Goal: Task Accomplishment & Management: Complete application form

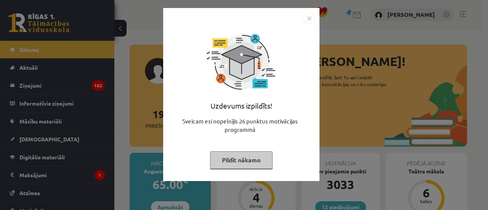
click at [225, 157] on button "Pildīt nākamo" at bounding box center [241, 160] width 62 height 18
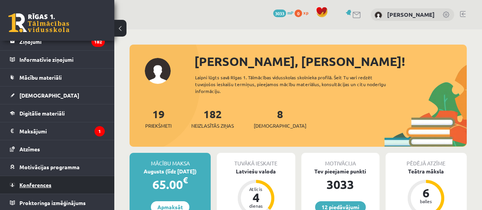
scroll to position [45, 0]
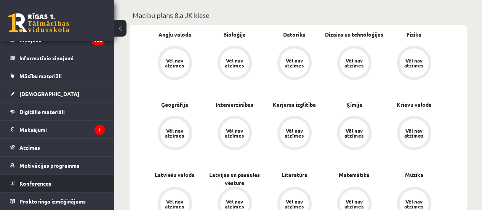
click at [26, 181] on span "Konferences" at bounding box center [35, 183] width 32 height 7
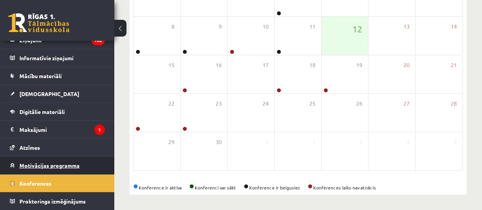
scroll to position [154, 0]
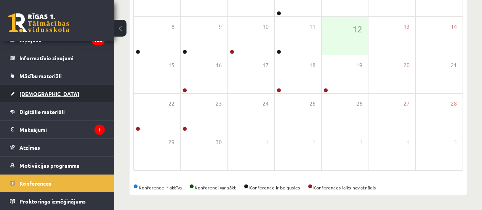
click at [38, 90] on link "[DEMOGRAPHIC_DATA]" at bounding box center [57, 94] width 95 height 18
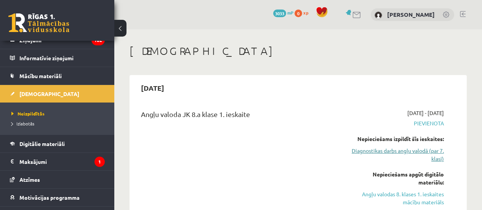
click at [410, 154] on link "Diagnostikas darbs angļu valodā (par 7. klasi)" at bounding box center [397, 155] width 93 height 16
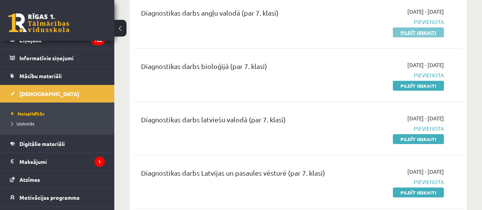
click at [412, 34] on link "Pildīt ieskaiti" at bounding box center [418, 32] width 51 height 10
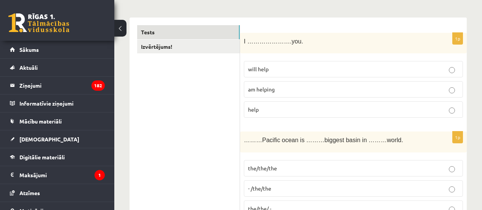
scroll to position [114, 0]
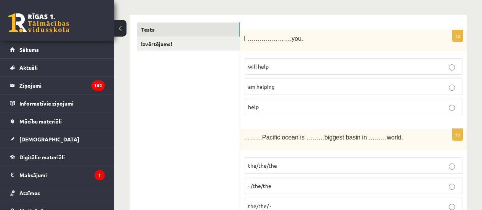
click at [277, 68] on p "will help" at bounding box center [353, 66] width 211 height 8
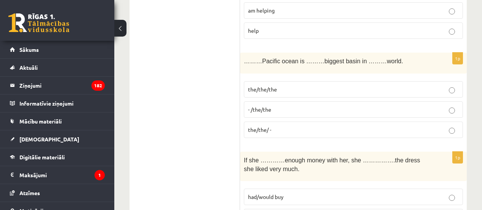
scroll to position [229, 0]
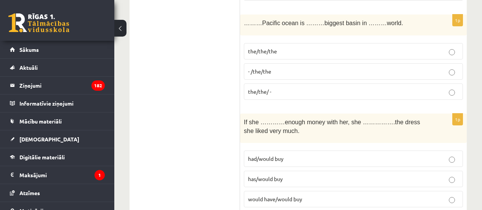
click at [285, 93] on p "the/the/ -" at bounding box center [353, 92] width 211 height 8
click at [264, 52] on span "the/the/the" at bounding box center [262, 51] width 29 height 7
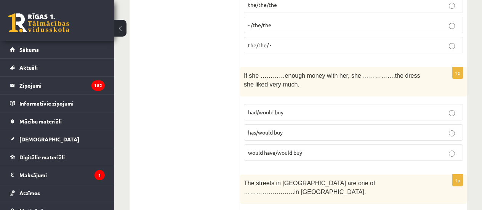
scroll to position [343, 0]
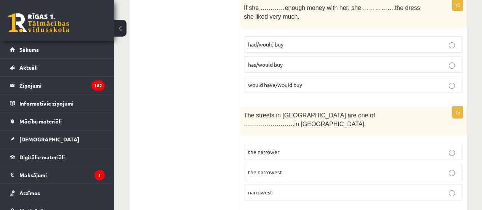
click at [302, 42] on p "had/would buy" at bounding box center [353, 44] width 211 height 8
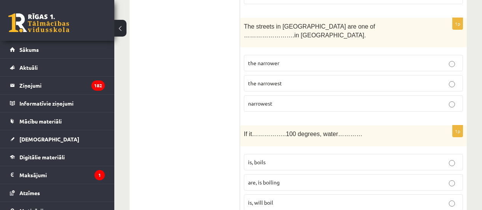
scroll to position [419, 0]
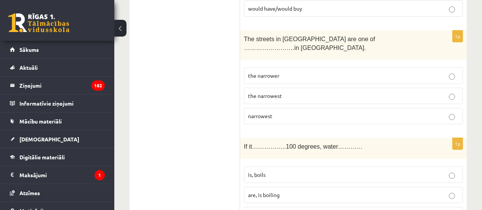
click at [320, 92] on p "the narrowest" at bounding box center [353, 96] width 211 height 8
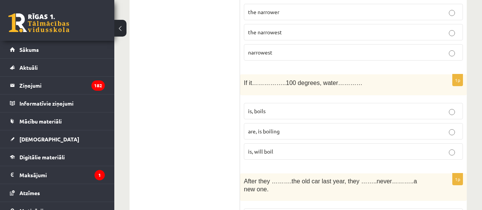
scroll to position [495, 0]
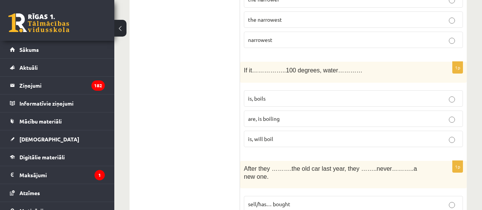
click at [271, 95] on p "is, boils" at bounding box center [353, 99] width 211 height 8
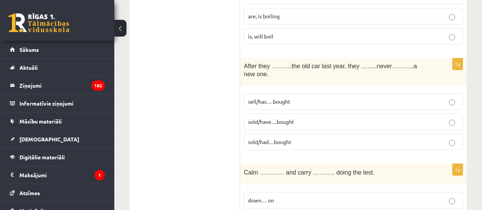
scroll to position [610, 0]
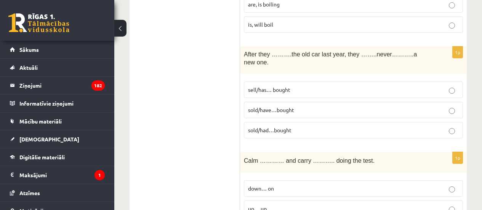
click at [297, 126] on p "sold/had…bought" at bounding box center [353, 130] width 211 height 8
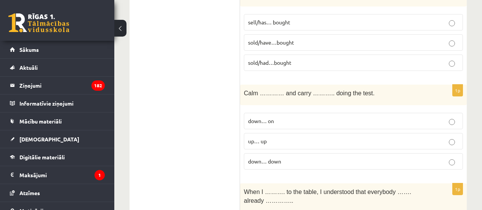
scroll to position [686, 0]
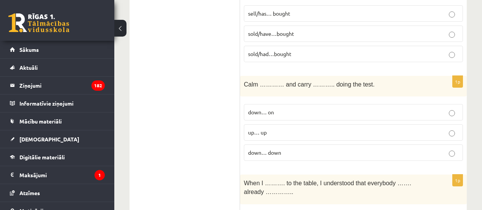
click at [299, 108] on p "down… on" at bounding box center [353, 112] width 211 height 8
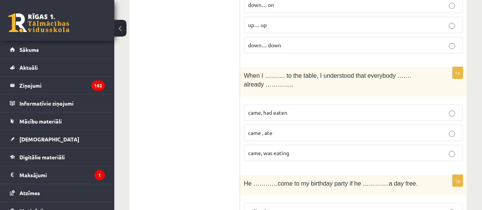
scroll to position [800, 0]
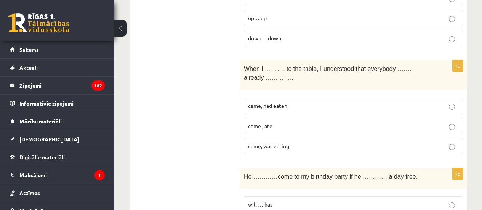
click at [303, 102] on p "came, had eaten" at bounding box center [353, 106] width 211 height 8
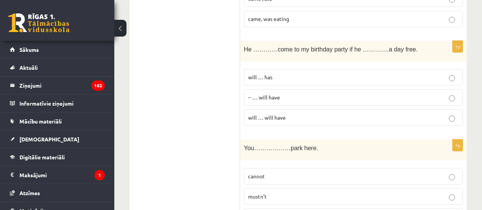
scroll to position [915, 0]
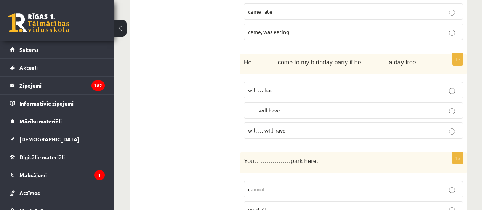
click at [358, 86] on p "will … has" at bounding box center [353, 90] width 211 height 8
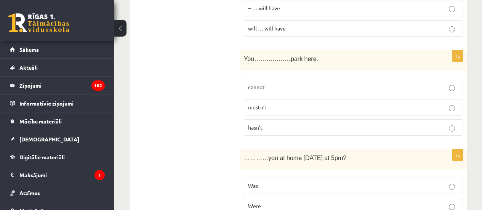
scroll to position [1029, 0]
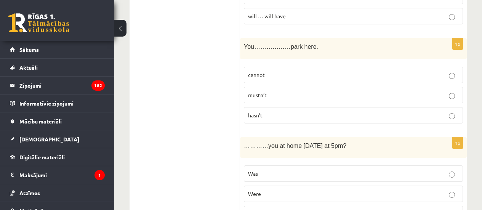
click at [271, 71] on p "cannot" at bounding box center [353, 75] width 211 height 8
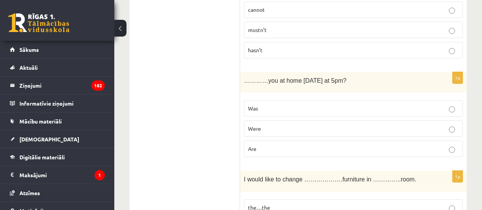
scroll to position [1105, 0]
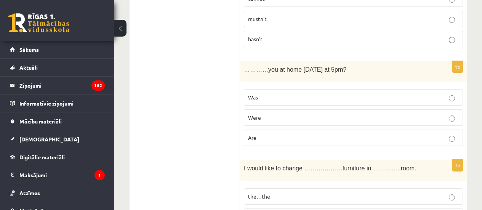
click at [295, 89] on label "Was" at bounding box center [353, 97] width 219 height 16
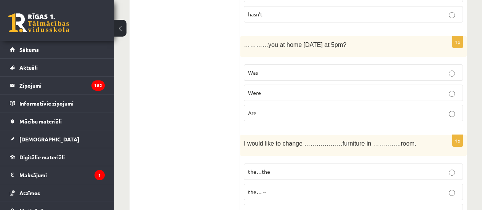
scroll to position [1143, 0]
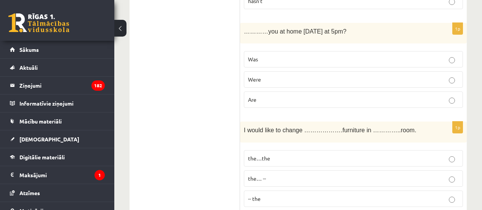
click at [268, 75] on p "Were" at bounding box center [353, 79] width 211 height 8
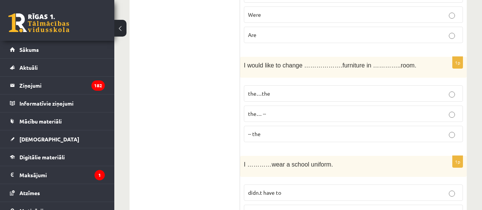
scroll to position [1219, 0]
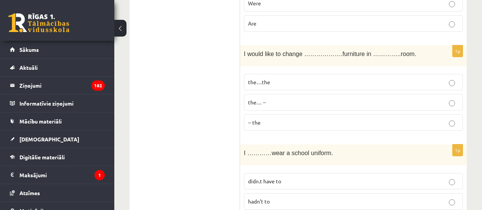
click at [318, 78] on p "the…the" at bounding box center [353, 82] width 211 height 8
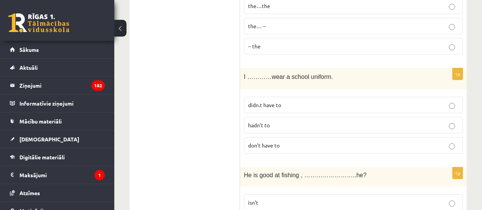
scroll to position [1334, 0]
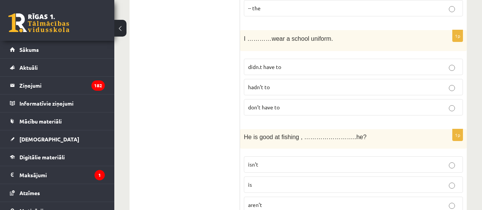
click at [296, 59] on label "didn.t have to" at bounding box center [353, 67] width 219 height 16
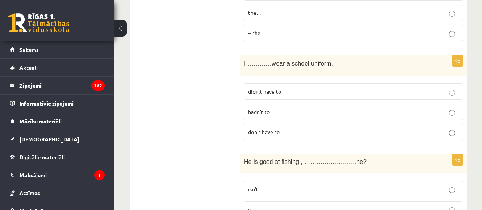
scroll to position [1296, 0]
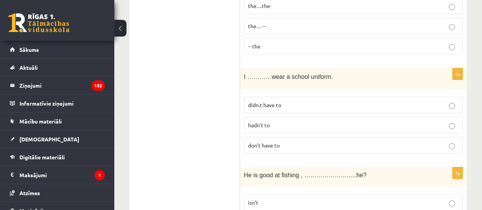
click at [251, 137] on label "don’t have to" at bounding box center [353, 145] width 219 height 16
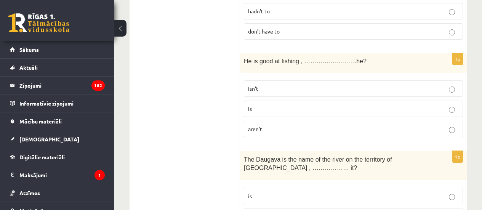
scroll to position [1410, 0]
click at [273, 84] on p "isn’t" at bounding box center [353, 88] width 211 height 8
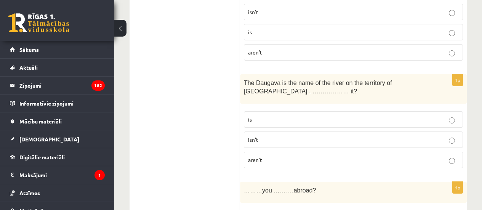
scroll to position [1524, 0]
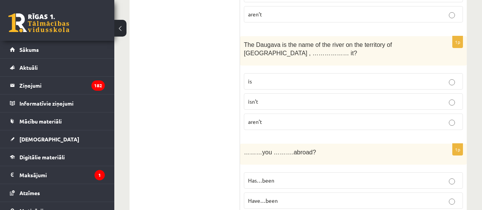
click at [261, 77] on p "is" at bounding box center [353, 81] width 211 height 8
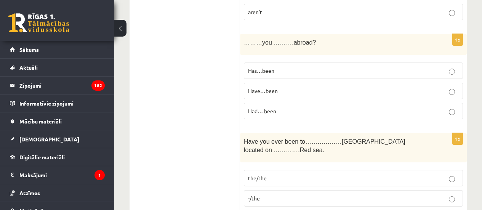
scroll to position [1639, 0]
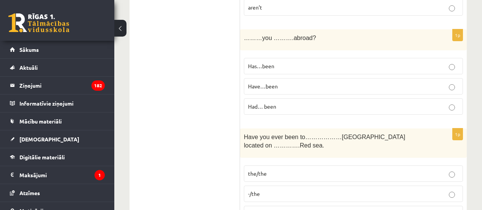
click at [281, 62] on p "Has…been" at bounding box center [353, 66] width 211 height 8
click at [280, 82] on p "Have…been" at bounding box center [353, 86] width 211 height 8
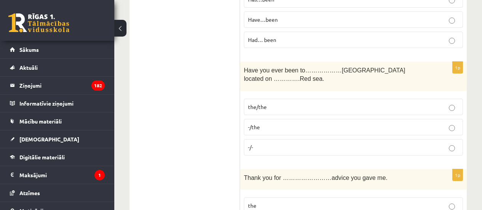
scroll to position [1715, 0]
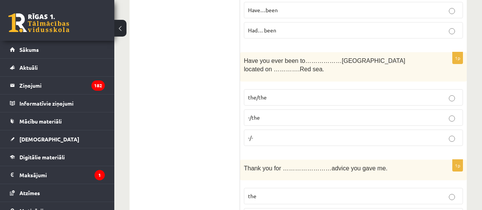
click at [283, 93] on p "the/the" at bounding box center [353, 97] width 211 height 8
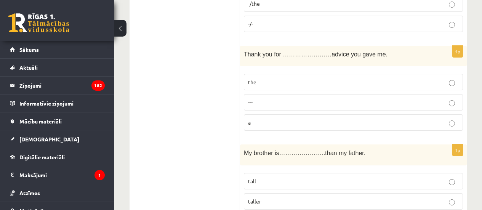
scroll to position [1829, 0]
click at [271, 78] on p "the" at bounding box center [353, 82] width 211 height 8
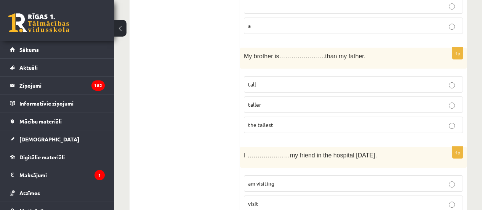
scroll to position [1944, 0]
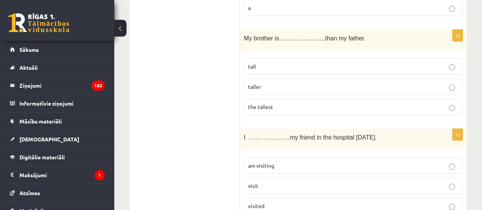
click at [267, 83] on p "taller" at bounding box center [353, 87] width 211 height 8
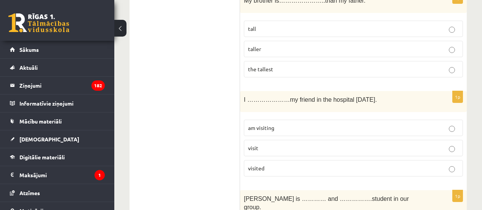
scroll to position [1982, 0]
click at [283, 164] on p "visited" at bounding box center [353, 168] width 211 height 8
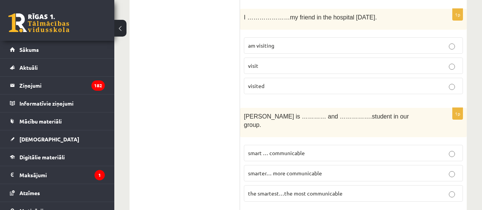
scroll to position [2020, 0]
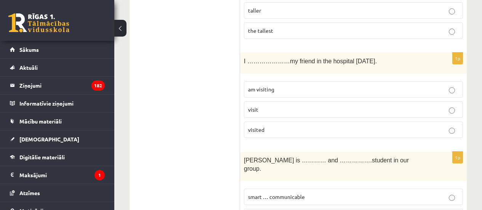
click at [287, 85] on p "am visiting" at bounding box center [353, 89] width 211 height 8
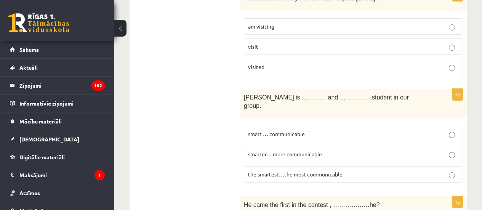
scroll to position [2096, 0]
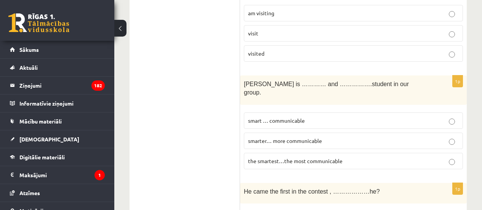
click at [304, 117] on span "smart … communicable" at bounding box center [276, 120] width 57 height 7
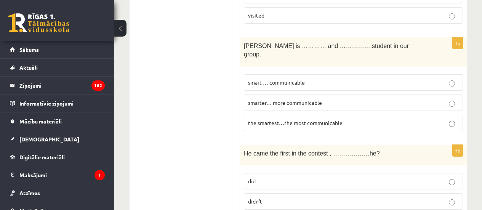
scroll to position [2172, 0]
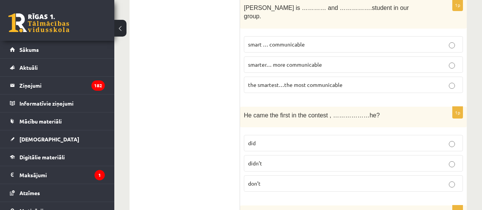
click at [269, 159] on p "didn’t" at bounding box center [353, 163] width 211 height 8
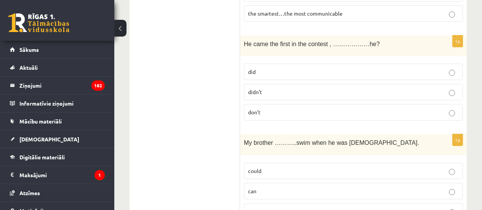
scroll to position [2248, 0]
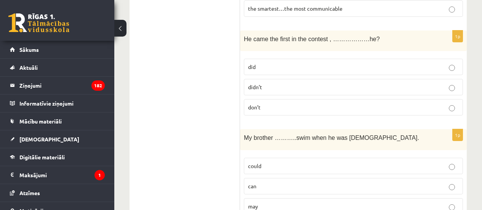
click at [268, 162] on p "could" at bounding box center [353, 166] width 211 height 8
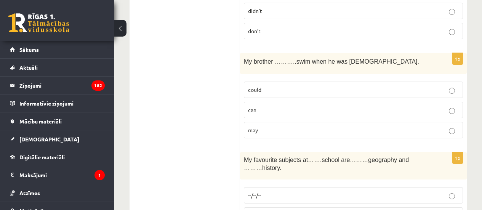
scroll to position [2363, 0]
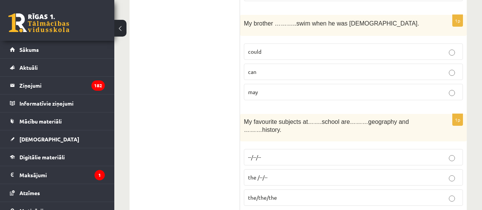
click at [282, 194] on p "the/the/the" at bounding box center [353, 198] width 211 height 8
click at [282, 169] on label "the /--/--" at bounding box center [353, 177] width 219 height 16
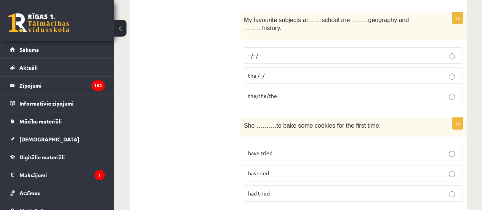
scroll to position [2477, 0]
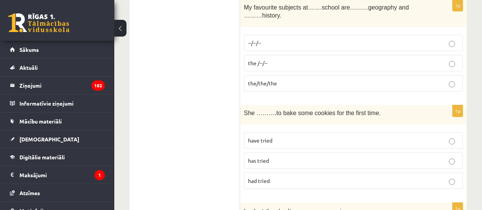
click at [294, 173] on label "had tried" at bounding box center [353, 181] width 219 height 16
click at [286, 136] on p "have tried" at bounding box center [353, 140] width 211 height 8
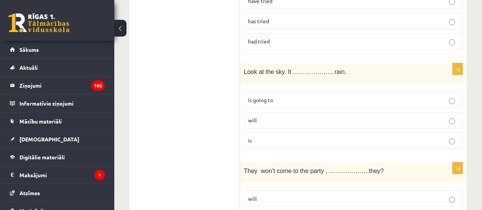
scroll to position [2630, 0]
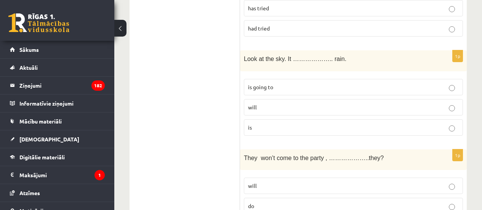
click at [281, 83] on p "is going to" at bounding box center [353, 87] width 211 height 8
click at [265, 103] on p "will" at bounding box center [353, 107] width 211 height 8
click at [266, 123] on p "is" at bounding box center [353, 127] width 211 height 8
click at [279, 83] on p "is going to" at bounding box center [353, 87] width 211 height 8
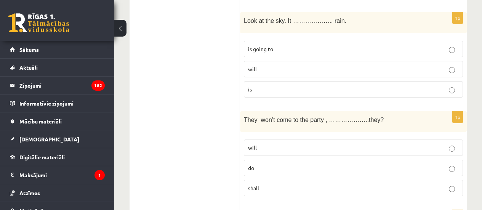
click at [257, 164] on p "do" at bounding box center [353, 168] width 211 height 8
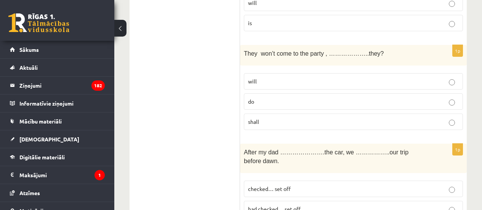
scroll to position [2744, 0]
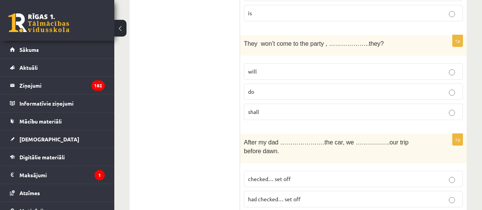
click at [306, 175] on p "checked… set off" at bounding box center [353, 179] width 211 height 8
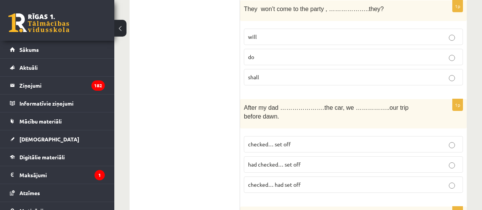
scroll to position [2840, 0]
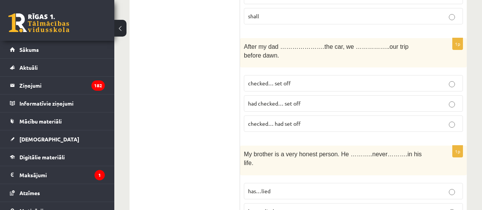
click at [264, 187] on span "has…lied" at bounding box center [259, 190] width 22 height 7
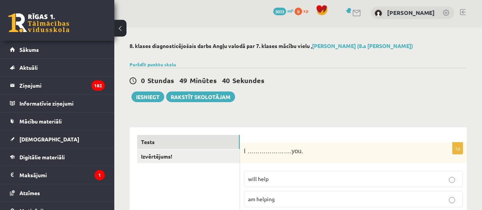
scroll to position [0, 0]
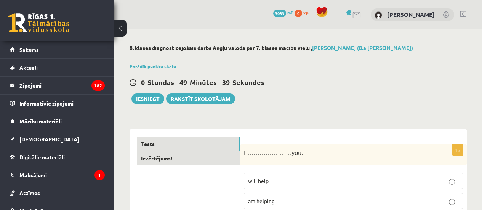
click at [184, 160] on link "Izvērtējums!" at bounding box center [188, 158] width 103 height 14
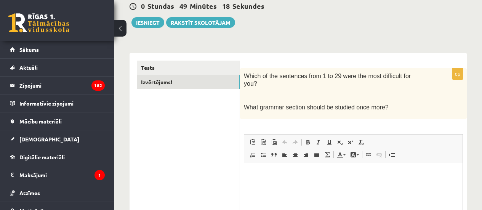
click at [260, 186] on html at bounding box center [353, 174] width 218 height 23
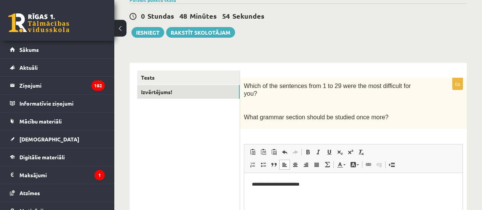
scroll to position [22, 0]
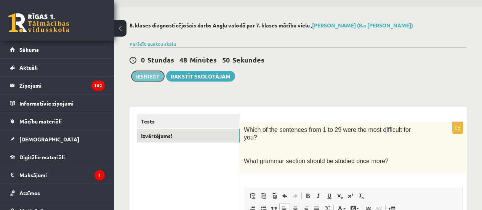
click at [148, 79] on button "Iesniegt" at bounding box center [147, 76] width 33 height 11
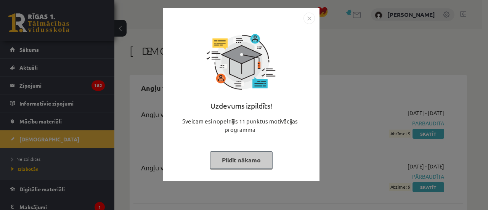
click at [229, 163] on button "Pildīt nākamo" at bounding box center [241, 160] width 62 height 18
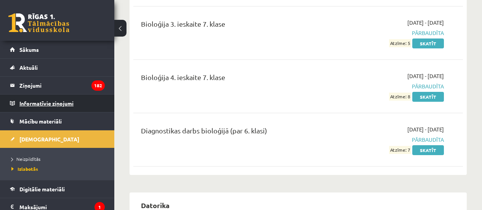
scroll to position [534, 0]
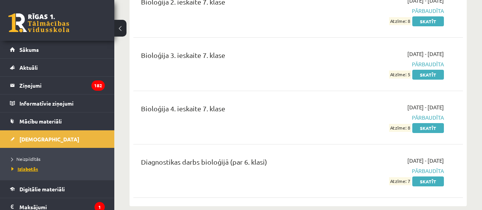
click at [37, 165] on link "Izlabotās" at bounding box center [58, 168] width 95 height 7
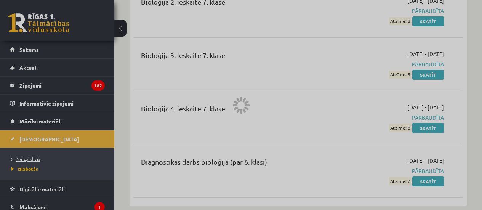
click at [33, 158] on span "Neizpildītās" at bounding box center [25, 159] width 29 height 6
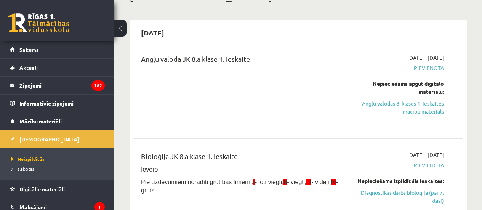
scroll to position [76, 0]
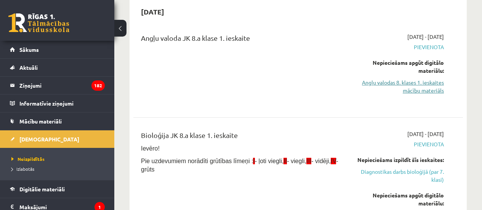
click at [432, 86] on link "Angļu valodas 8. klases 1. ieskaites mācību materiāls" at bounding box center [397, 87] width 93 height 16
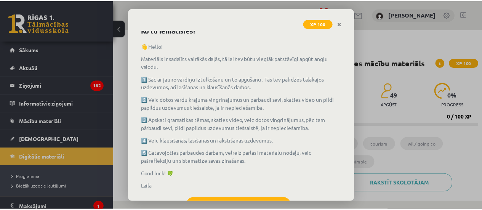
scroll to position [72, 0]
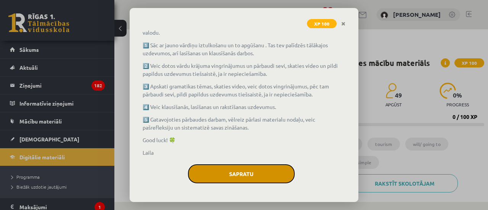
click at [271, 178] on button "Sapratu" at bounding box center [241, 173] width 107 height 19
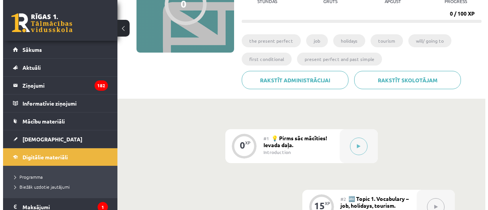
scroll to position [114, 0]
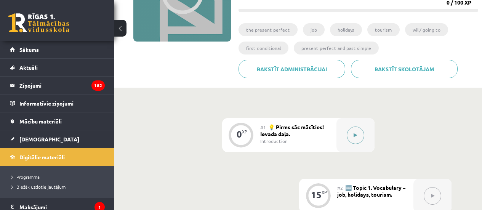
click at [355, 136] on icon at bounding box center [355, 135] width 3 height 5
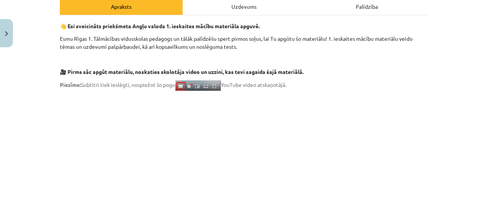
scroll to position [152, 0]
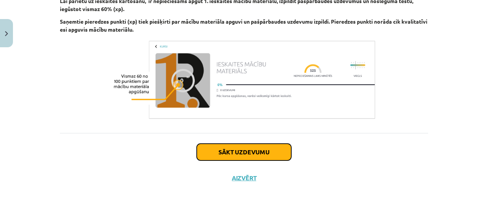
click at [214, 153] on button "Sākt uzdevumu" at bounding box center [244, 152] width 95 height 17
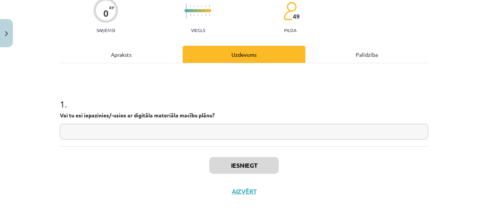
scroll to position [80, 0]
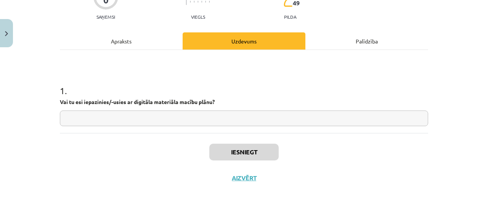
click at [141, 112] on input "text" at bounding box center [244, 119] width 368 height 16
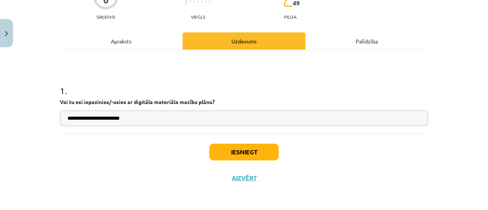
type input "***"
click at [237, 149] on button "Iesniegt" at bounding box center [243, 152] width 69 height 17
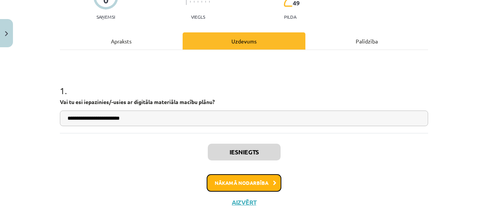
click at [227, 184] on button "Nākamā nodarbība" at bounding box center [244, 183] width 75 height 18
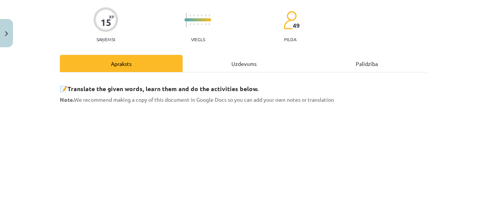
scroll to position [0, 0]
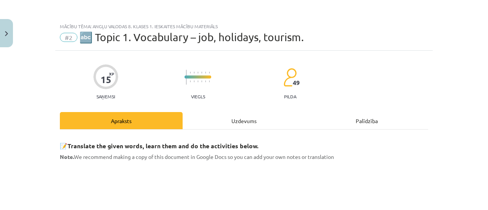
click at [240, 121] on div "Uzdevums" at bounding box center [244, 120] width 123 height 17
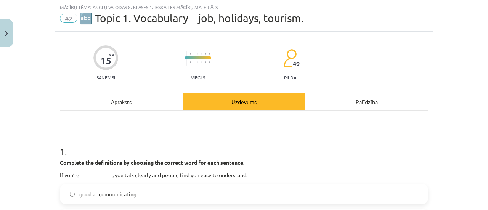
click at [130, 101] on div "Apraksts" at bounding box center [121, 101] width 123 height 17
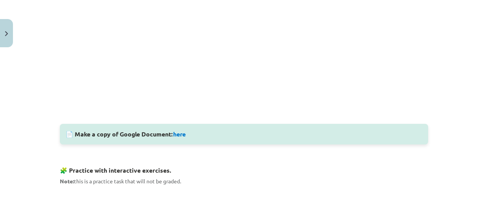
scroll to position [248, 0]
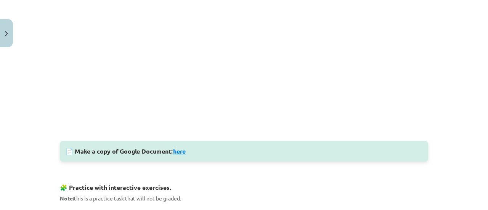
click at [178, 149] on link "here" at bounding box center [179, 151] width 13 height 8
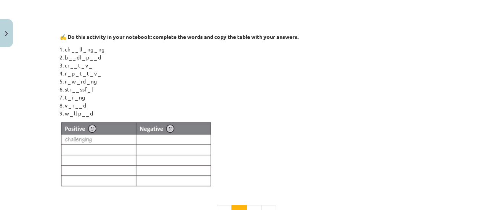
scroll to position [703, 0]
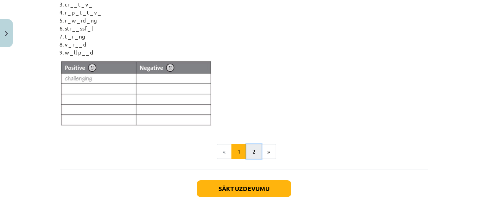
click at [252, 149] on button "2" at bounding box center [253, 151] width 15 height 15
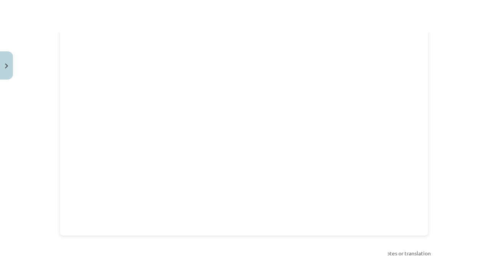
scroll to position [175, 0]
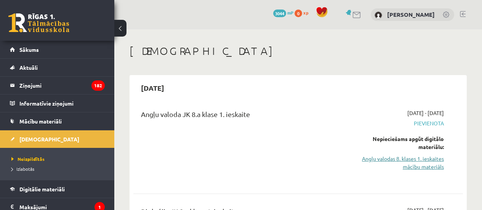
click at [422, 169] on link "Angļu valodas 8. klases 1. ieskaites mācību materiāls" at bounding box center [397, 163] width 93 height 16
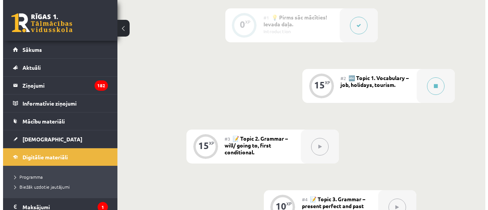
scroll to position [267, 0]
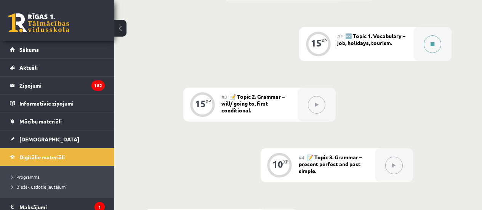
click at [434, 44] on icon at bounding box center [433, 44] width 4 height 5
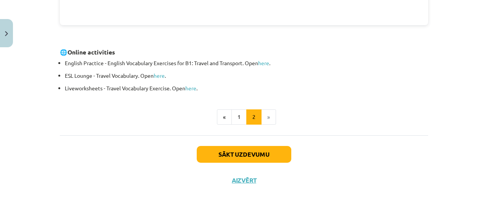
scroll to position [342, 0]
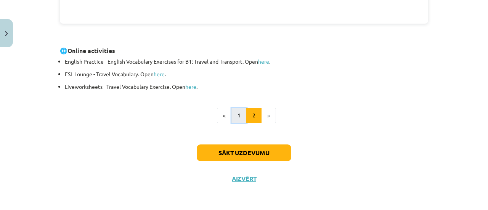
click at [238, 116] on button "1" at bounding box center [238, 115] width 15 height 15
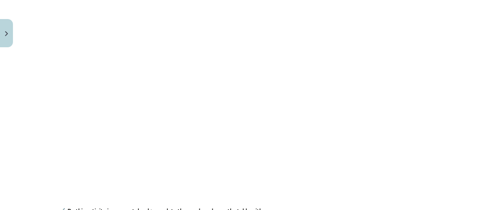
scroll to position [479, 0]
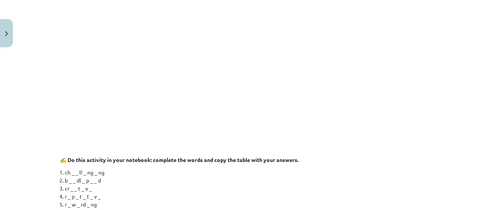
click at [409, 148] on p at bounding box center [244, 147] width 368 height 8
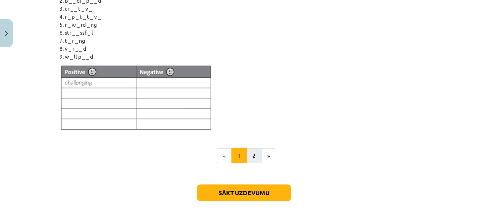
scroll to position [707, 0]
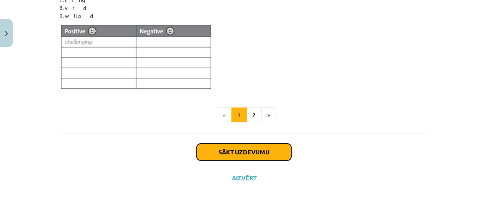
click at [204, 146] on button "Sākt uzdevumu" at bounding box center [244, 152] width 95 height 17
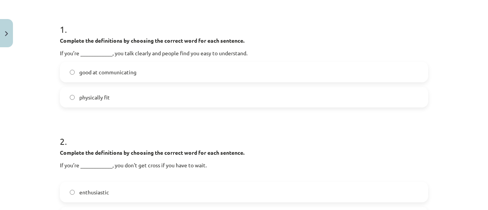
scroll to position [152, 0]
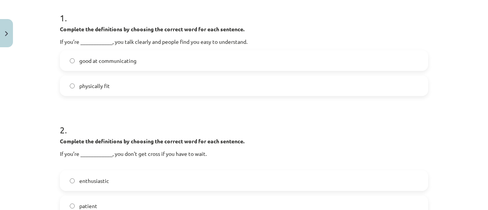
click at [145, 63] on label "good at communicating" at bounding box center [244, 60] width 367 height 19
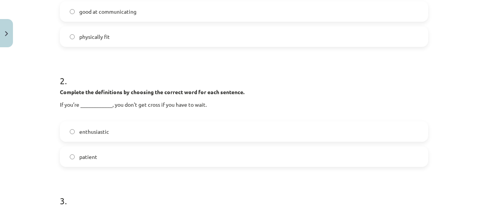
scroll to position [191, 0]
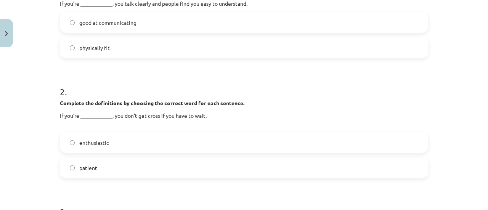
click at [96, 175] on label "patient" at bounding box center [244, 167] width 367 height 19
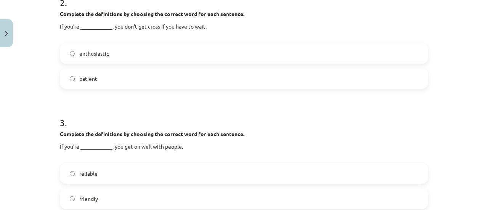
scroll to position [305, 0]
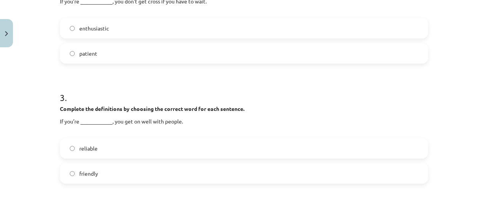
click at [106, 179] on label "friendly" at bounding box center [244, 173] width 367 height 19
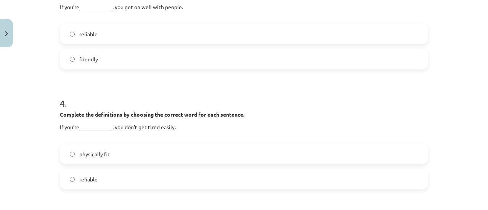
scroll to position [457, 0]
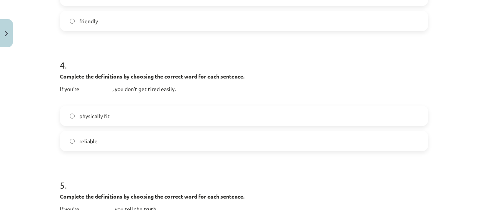
click at [100, 143] on label "reliable" at bounding box center [244, 140] width 367 height 19
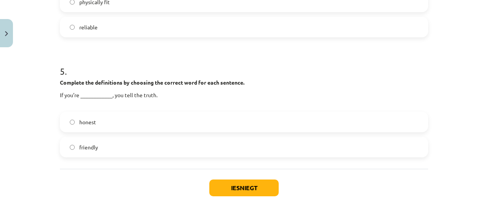
scroll to position [572, 0]
click at [116, 122] on label "honest" at bounding box center [244, 121] width 367 height 19
click at [228, 189] on button "Iesniegt" at bounding box center [243, 187] width 69 height 17
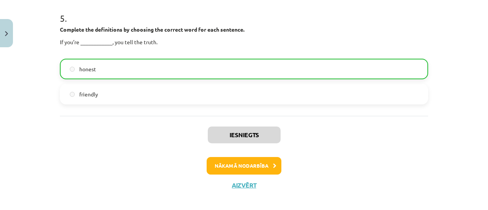
scroll to position [631, 0]
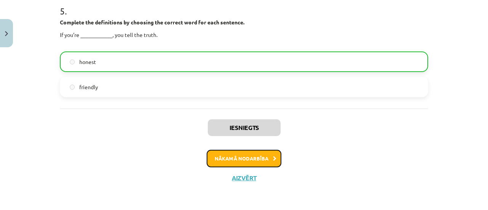
click at [244, 157] on button "Nākamā nodarbība" at bounding box center [244, 159] width 75 height 18
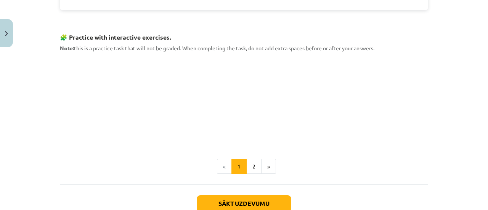
scroll to position [837, 0]
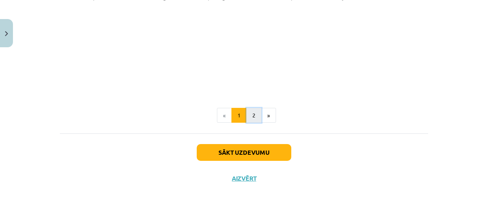
click at [251, 118] on button "2" at bounding box center [253, 115] width 15 height 15
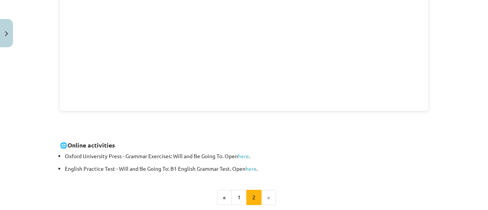
scroll to position [337, 0]
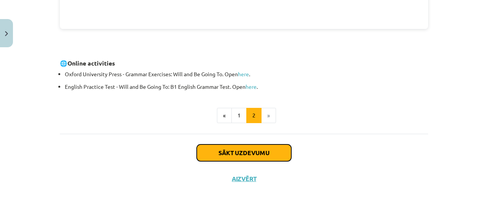
click at [218, 155] on button "Sākt uzdevumu" at bounding box center [244, 152] width 95 height 17
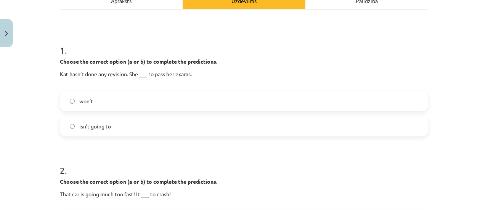
scroll to position [133, 0]
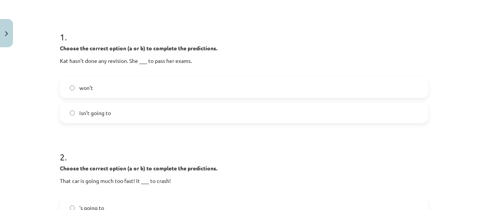
click at [120, 95] on label "won’t" at bounding box center [244, 87] width 367 height 19
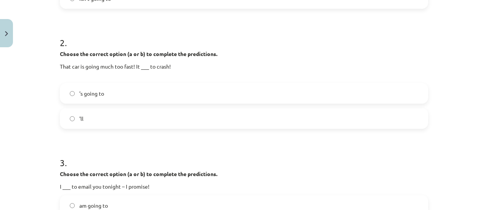
scroll to position [210, 0]
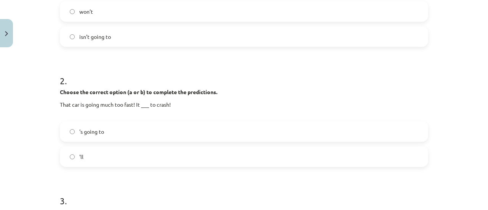
click at [145, 135] on label "'s going to" at bounding box center [244, 131] width 367 height 19
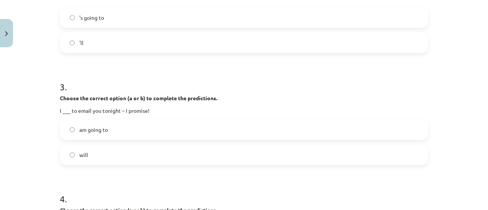
scroll to position [324, 0]
drag, startPoint x: 96, startPoint y: 172, endPoint x: 92, endPoint y: 168, distance: 5.7
click at [93, 170] on form "1 . Choose the correct option (a or b) to complete the predictions. Kat hasn’t …" at bounding box center [244, 112] width 368 height 569
click at [83, 159] on label "will" at bounding box center [244, 154] width 367 height 19
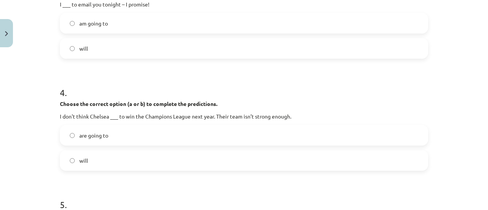
scroll to position [438, 0]
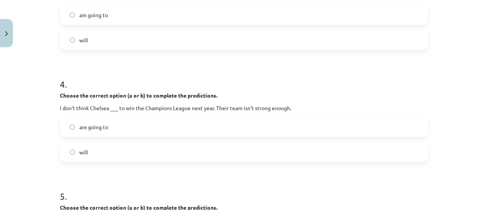
click at [137, 129] on label "are going to" at bounding box center [244, 126] width 367 height 19
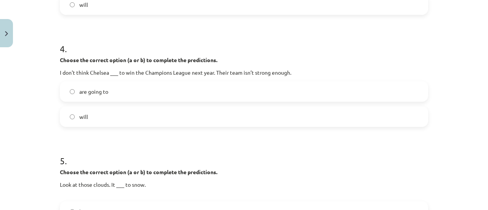
scroll to position [514, 0]
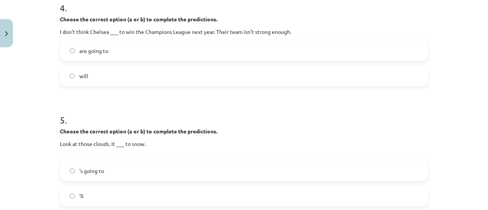
click at [109, 171] on label "'s going to" at bounding box center [244, 170] width 367 height 19
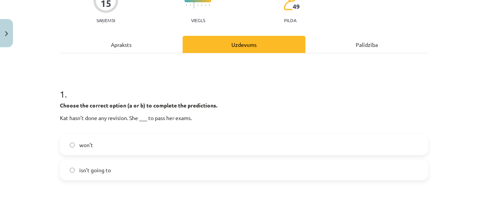
scroll to position [114, 0]
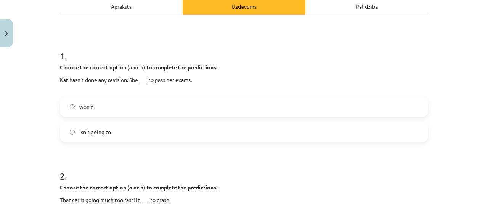
click at [103, 134] on span "isn’t going to" at bounding box center [95, 132] width 32 height 8
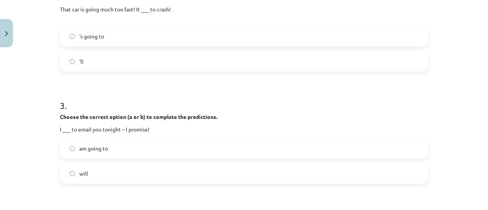
scroll to position [343, 0]
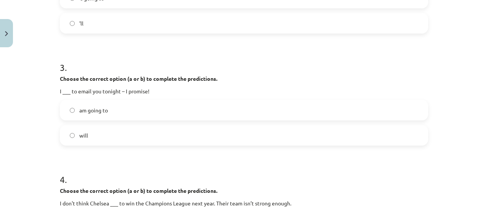
click at [103, 112] on span "am going to" at bounding box center [93, 110] width 29 height 8
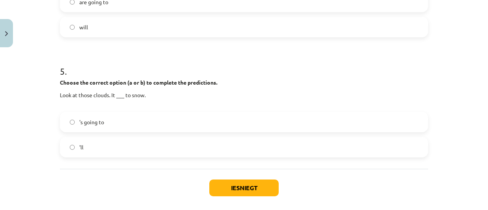
scroll to position [572, 0]
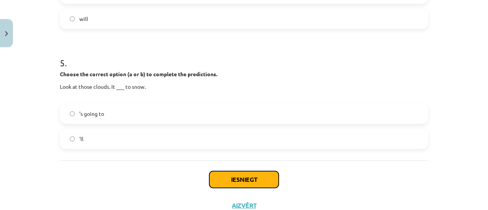
click at [236, 179] on button "Iesniegt" at bounding box center [243, 179] width 69 height 17
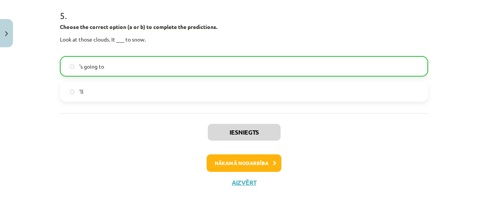
scroll to position [623, 0]
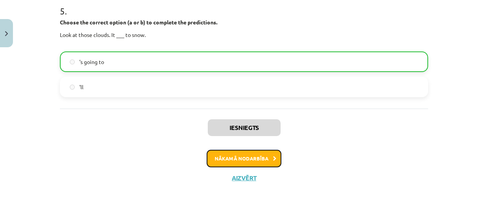
click at [257, 158] on button "Nākamā nodarbība" at bounding box center [244, 159] width 75 height 18
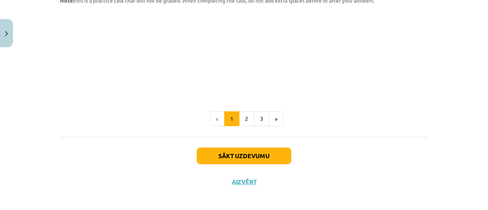
scroll to position [792, 0]
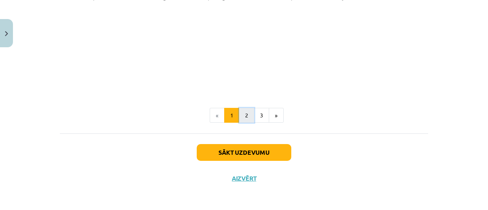
click at [244, 115] on button "2" at bounding box center [246, 115] width 15 height 15
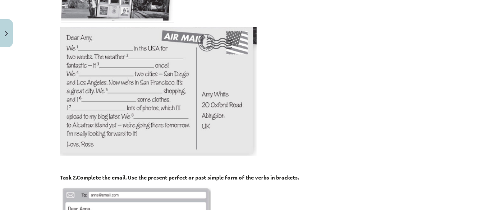
scroll to position [229, 0]
click at [112, 115] on img at bounding box center [158, 91] width 197 height 129
click at [112, 112] on img at bounding box center [158, 91] width 197 height 129
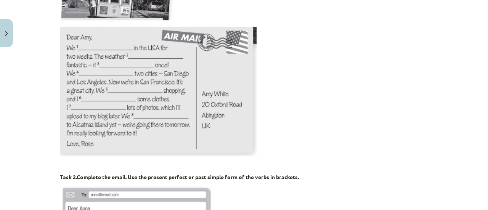
click at [112, 112] on img at bounding box center [158, 91] width 197 height 129
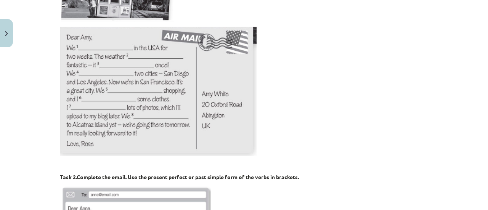
click at [112, 112] on img at bounding box center [158, 91] width 197 height 129
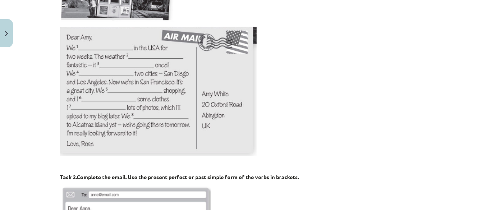
click at [112, 112] on img at bounding box center [158, 91] width 197 height 129
click at [111, 111] on img at bounding box center [158, 91] width 197 height 129
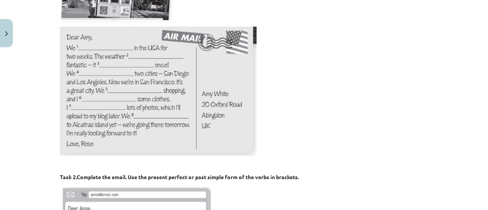
click at [111, 111] on img at bounding box center [158, 91] width 197 height 129
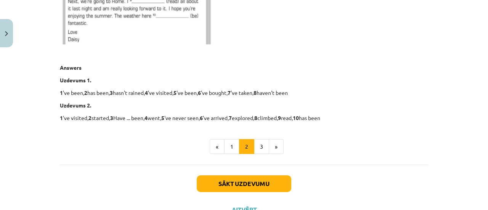
scroll to position [534, 0]
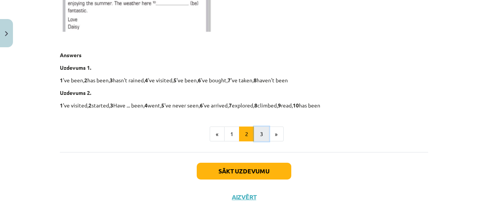
click at [261, 132] on button "3" at bounding box center [261, 134] width 15 height 15
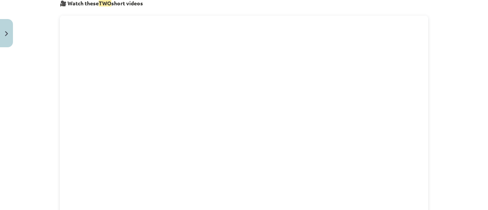
scroll to position [136, 0]
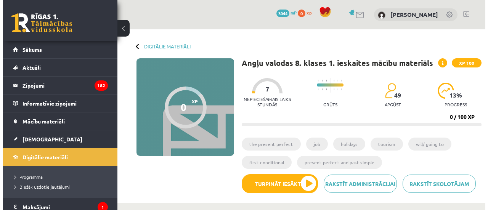
scroll to position [267, 0]
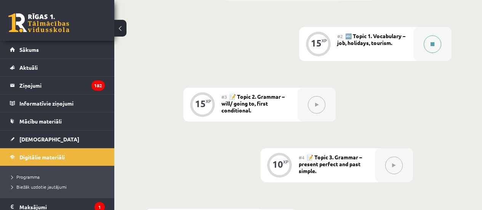
click at [434, 46] on icon at bounding box center [433, 44] width 4 height 5
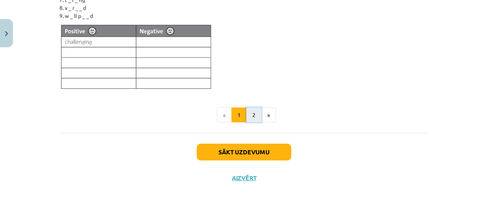
click at [249, 112] on button "2" at bounding box center [253, 114] width 15 height 15
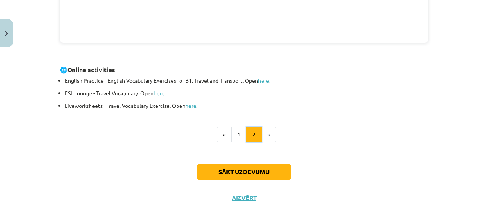
scroll to position [342, 0]
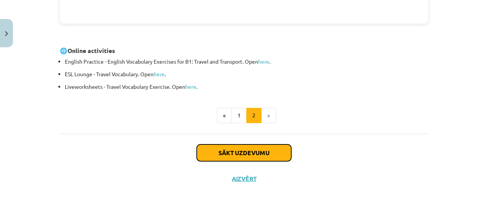
click at [248, 151] on button "Sākt uzdevumu" at bounding box center [244, 152] width 95 height 17
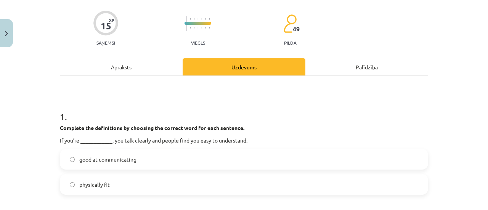
scroll to position [114, 0]
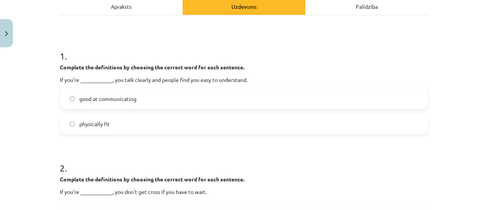
click at [191, 101] on label "good at communicating" at bounding box center [244, 98] width 367 height 19
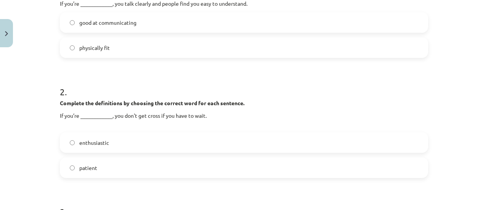
scroll to position [229, 0]
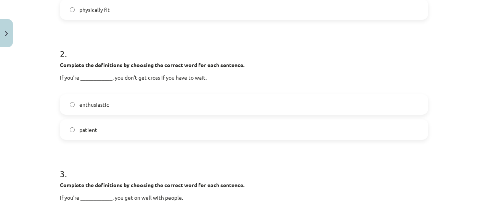
click at [123, 133] on label "patient" at bounding box center [244, 129] width 367 height 19
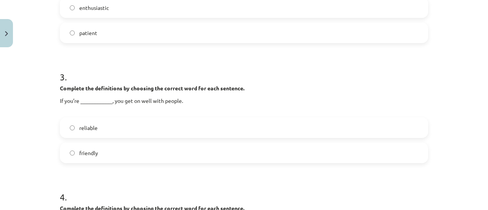
scroll to position [343, 0]
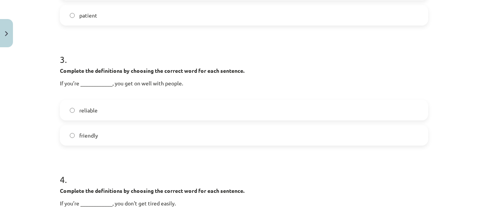
click at [131, 140] on label "friendly" at bounding box center [244, 135] width 367 height 19
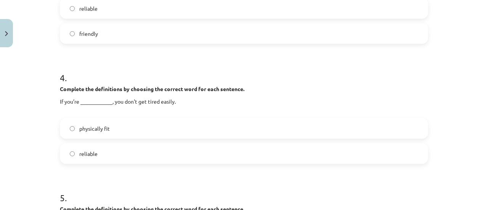
scroll to position [457, 0]
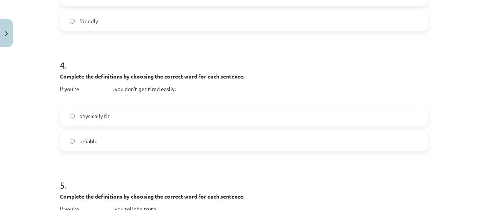
click at [157, 112] on label "physically fit" at bounding box center [244, 115] width 367 height 19
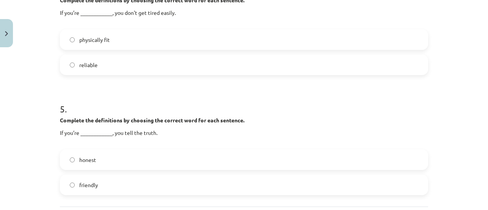
scroll to position [572, 0]
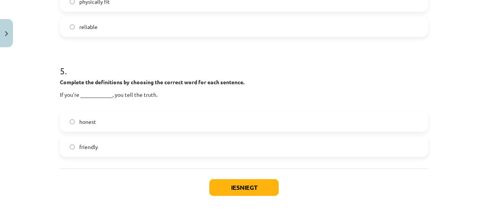
click at [142, 123] on label "honest" at bounding box center [244, 121] width 367 height 19
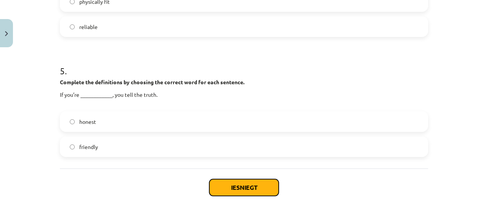
click at [234, 187] on button "Iesniegt" at bounding box center [243, 187] width 69 height 17
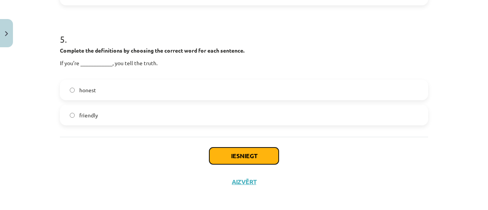
scroll to position [607, 0]
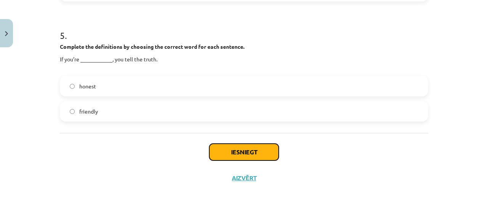
click at [246, 157] on button "Iesniegt" at bounding box center [243, 152] width 69 height 17
click at [266, 155] on button "Iesniegt" at bounding box center [243, 152] width 69 height 17
click at [228, 87] on label "honest" at bounding box center [244, 86] width 367 height 19
click at [213, 114] on label "friendly" at bounding box center [244, 111] width 367 height 19
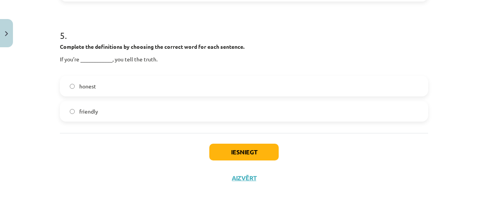
click at [209, 89] on label "honest" at bounding box center [244, 86] width 367 height 19
click at [227, 147] on button "Iesniegt" at bounding box center [243, 152] width 69 height 17
click at [253, 150] on button "Iesniegt" at bounding box center [243, 152] width 69 height 17
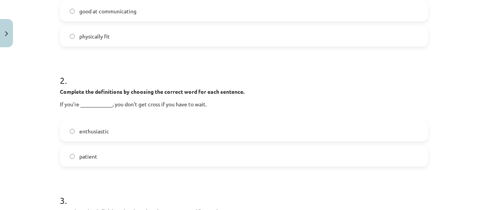
scroll to position [188, 0]
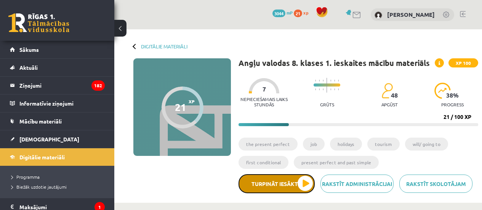
click at [301, 183] on button "Turpināt iesākto" at bounding box center [277, 183] width 76 height 19
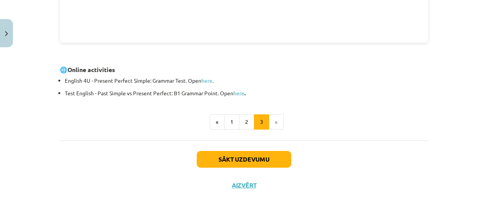
scroll to position [324, 0]
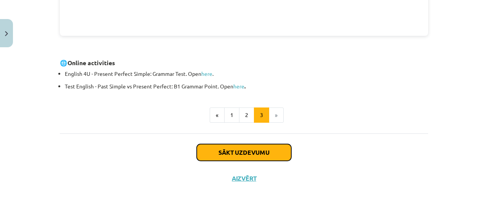
click at [268, 155] on button "Sākt uzdevumu" at bounding box center [244, 152] width 95 height 17
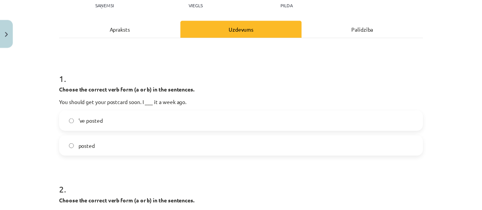
scroll to position [95, 0]
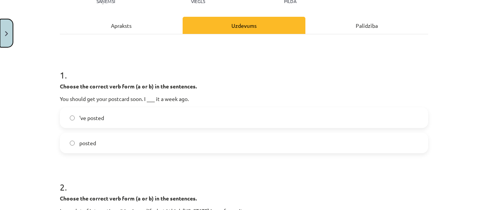
click at [10, 27] on button "Close" at bounding box center [6, 33] width 13 height 28
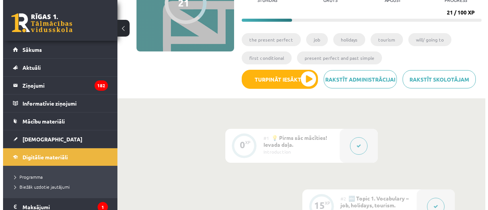
scroll to position [76, 0]
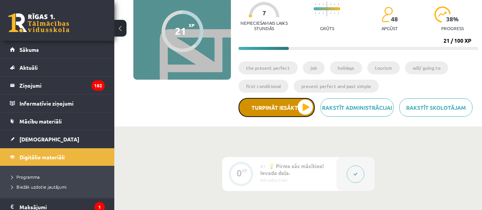
click at [300, 108] on button "Turpināt iesākto" at bounding box center [277, 107] width 76 height 19
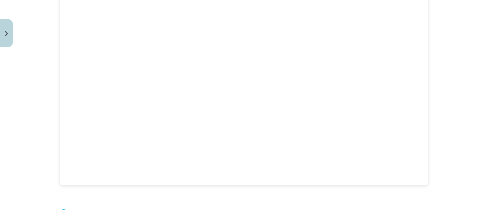
scroll to position [133, 0]
